Goal: Navigation & Orientation: Find specific page/section

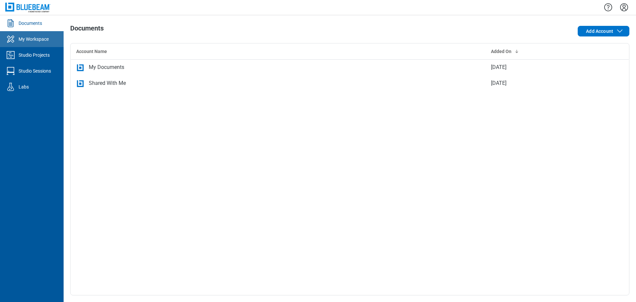
click at [39, 38] on div "My Workspace" at bounding box center [34, 39] width 30 height 7
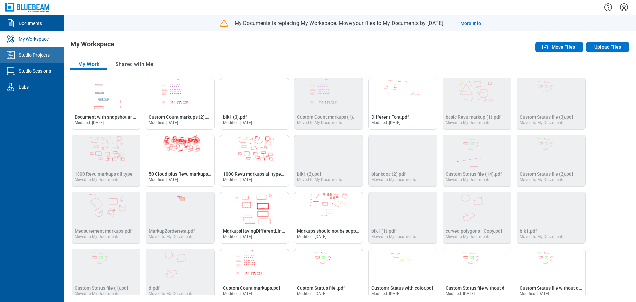
click at [44, 57] on div "Studio Projects" at bounding box center [34, 55] width 31 height 7
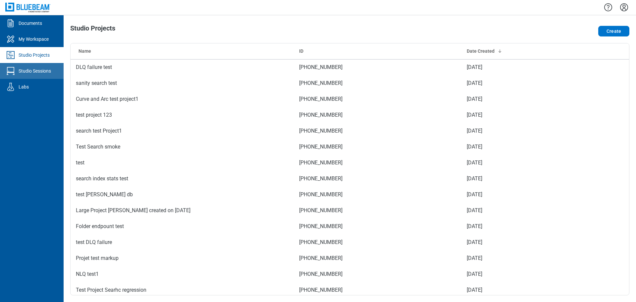
click at [35, 72] on div "Studio Sessions" at bounding box center [35, 71] width 32 height 7
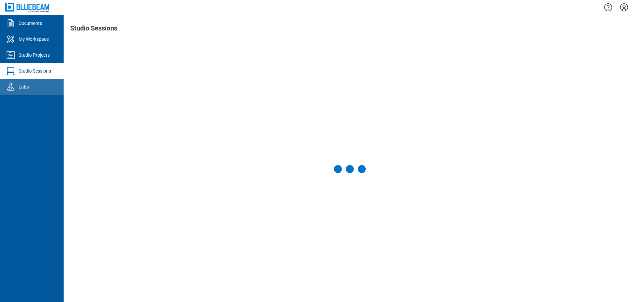
click at [26, 89] on div "Labs" at bounding box center [24, 86] width 10 height 7
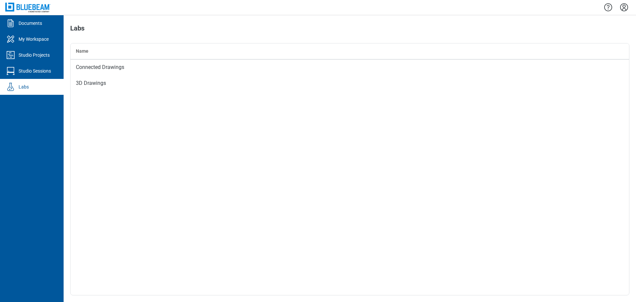
click at [622, 8] on icon "Settings" at bounding box center [623, 7] width 11 height 11
click at [575, 104] on li "Log Out" at bounding box center [593, 103] width 82 height 19
